Goal: Find specific page/section: Find specific page/section

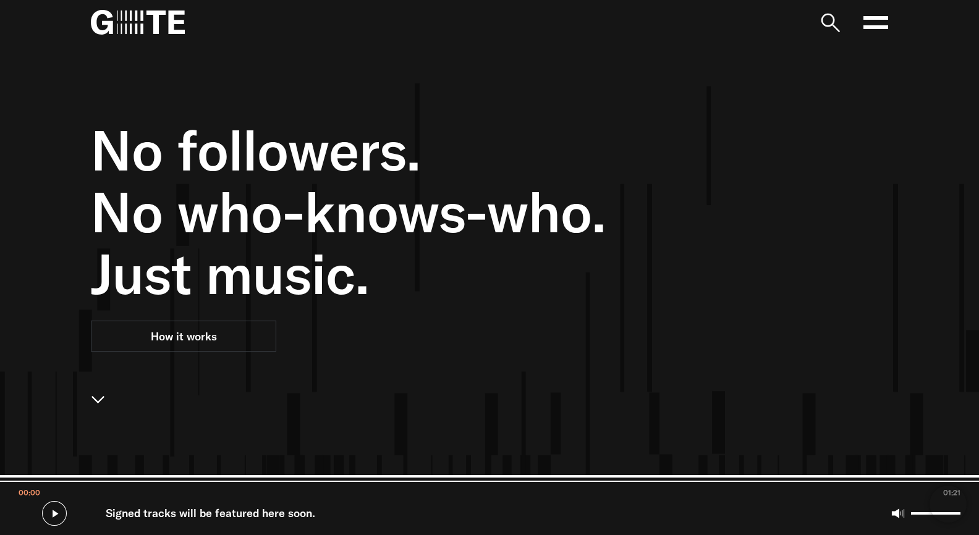
click at [871, 23] on icon at bounding box center [876, 22] width 25 height 25
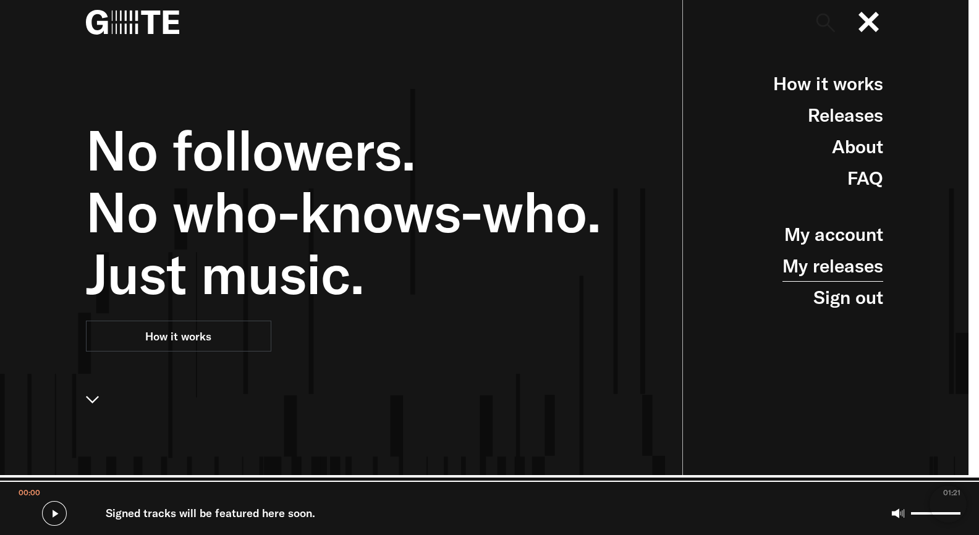
click at [843, 262] on link "My releases" at bounding box center [833, 266] width 101 height 32
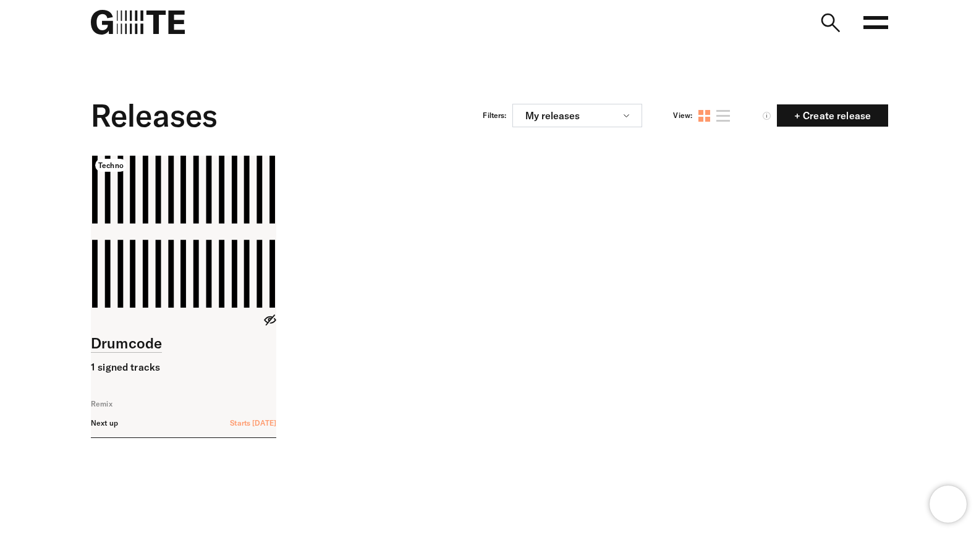
click at [208, 161] on link at bounding box center [183, 297] width 185 height 282
